Goal: Task Accomplishment & Management: Use online tool/utility

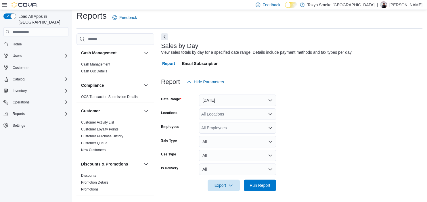
scroll to position [5, 0]
click at [215, 99] on button "[DATE]" at bounding box center [237, 99] width 77 height 11
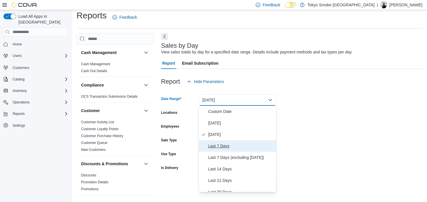
click at [226, 144] on span "Last 7 Days" at bounding box center [240, 145] width 65 height 7
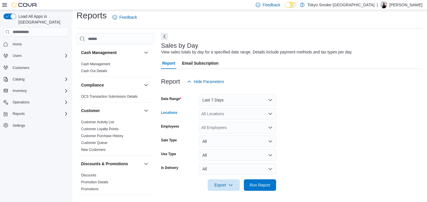
click at [220, 113] on div "All Locations" at bounding box center [237, 113] width 77 height 11
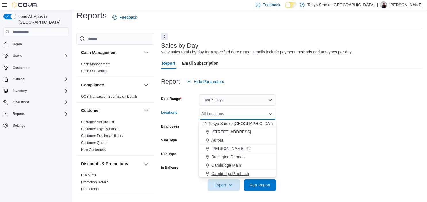
click at [232, 172] on span "Cambridge Pinebush" at bounding box center [230, 174] width 38 height 6
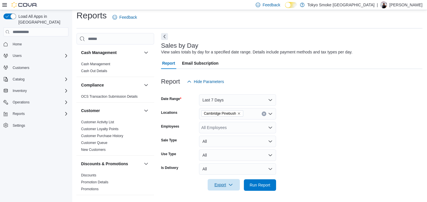
click at [218, 184] on span "Export" at bounding box center [223, 184] width 25 height 11
click at [226, 150] on span "Export to Excel" at bounding box center [224, 150] width 26 height 5
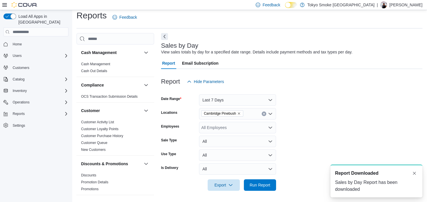
scroll to position [0, 0]
